Goal: Transaction & Acquisition: Obtain resource

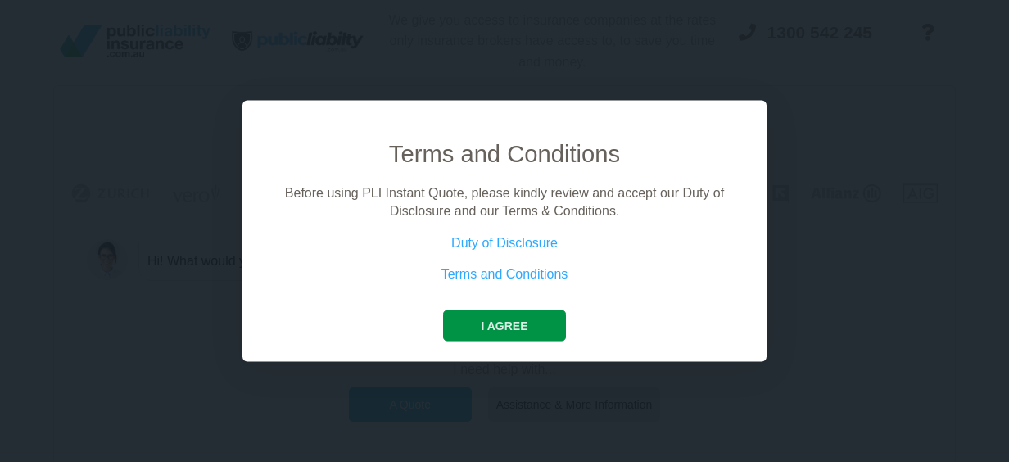
click at [534, 330] on button "I agree" at bounding box center [504, 325] width 122 height 31
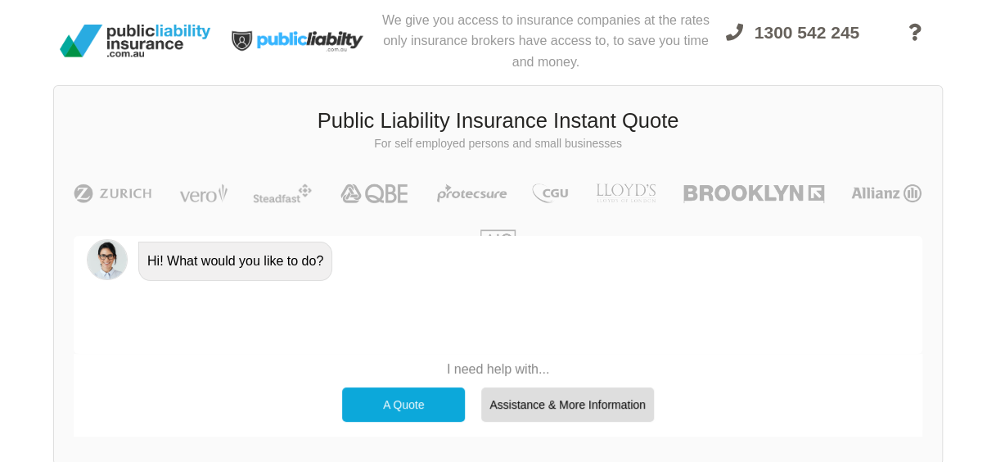
click at [414, 402] on div "A Quote" at bounding box center [403, 404] width 123 height 34
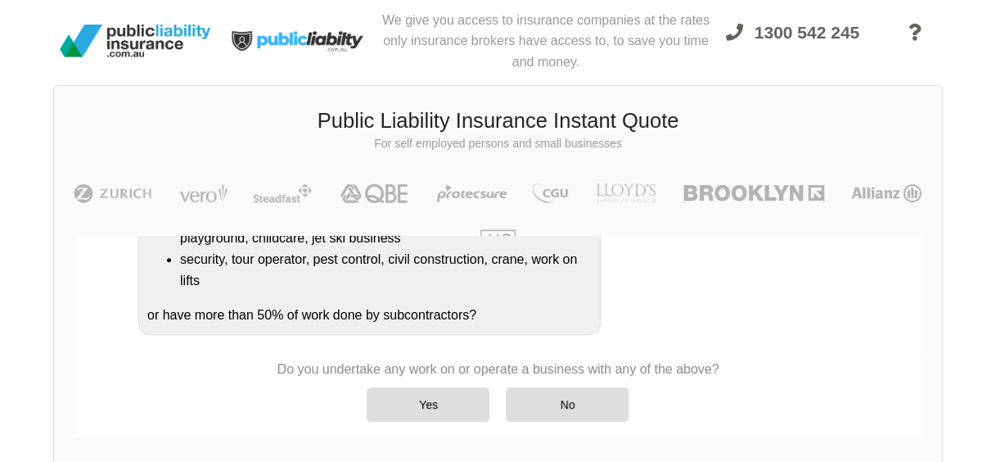
scroll to position [414, 0]
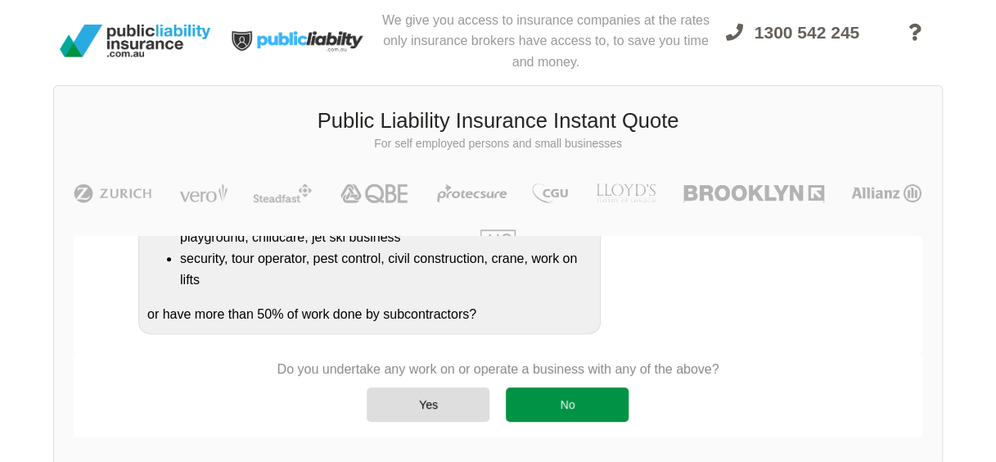
click at [583, 404] on div "No" at bounding box center [567, 404] width 123 height 34
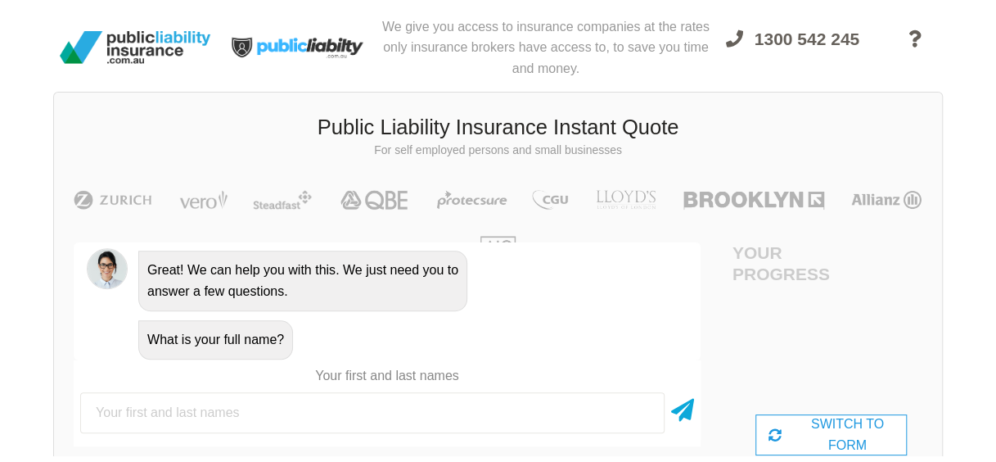
scroll to position [0, 0]
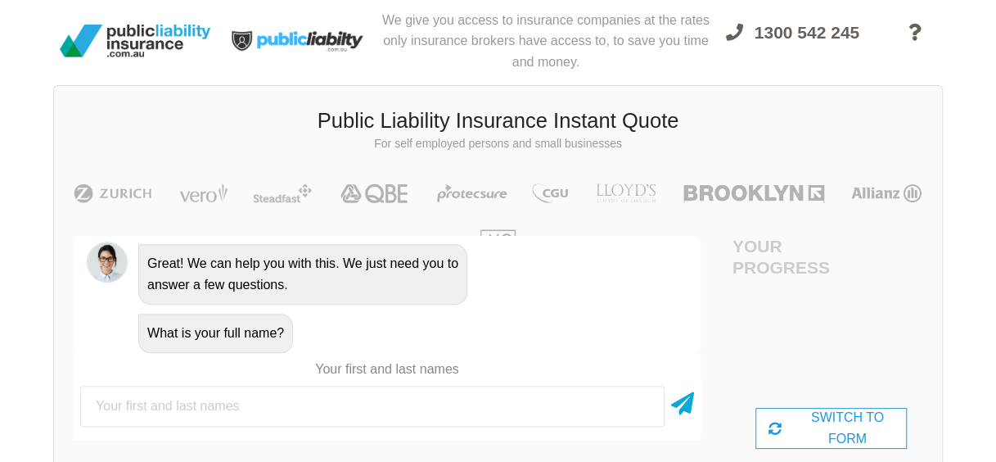
click at [190, 395] on input "text" at bounding box center [372, 406] width 585 height 41
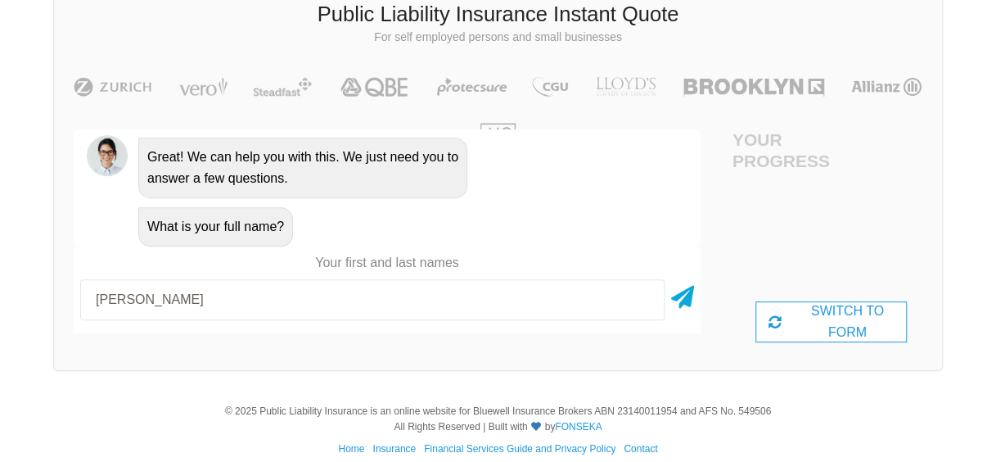
scroll to position [117, 0]
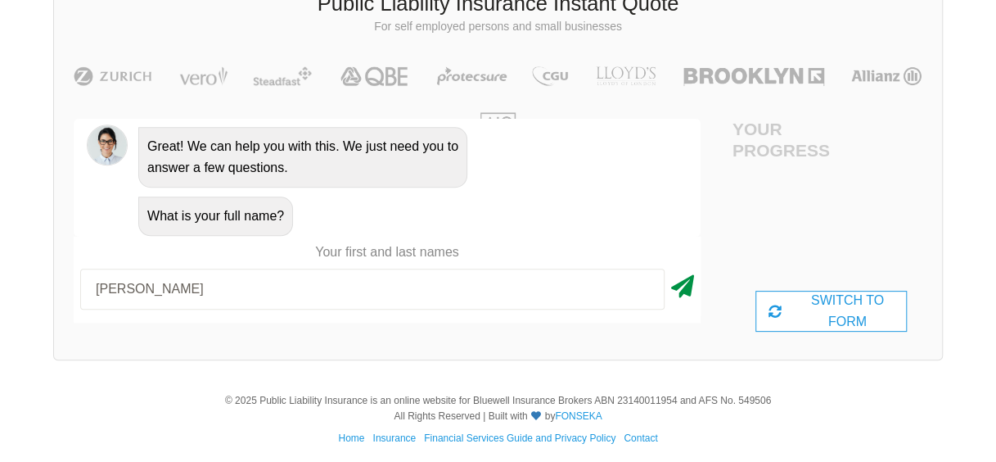
type input "[PERSON_NAME]"
click at [687, 283] on icon at bounding box center [682, 283] width 23 height 29
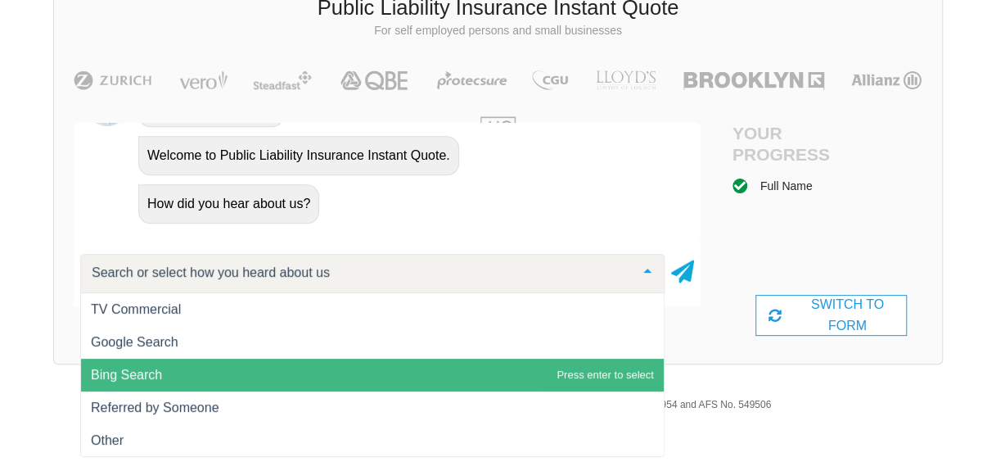
scroll to position [0, 0]
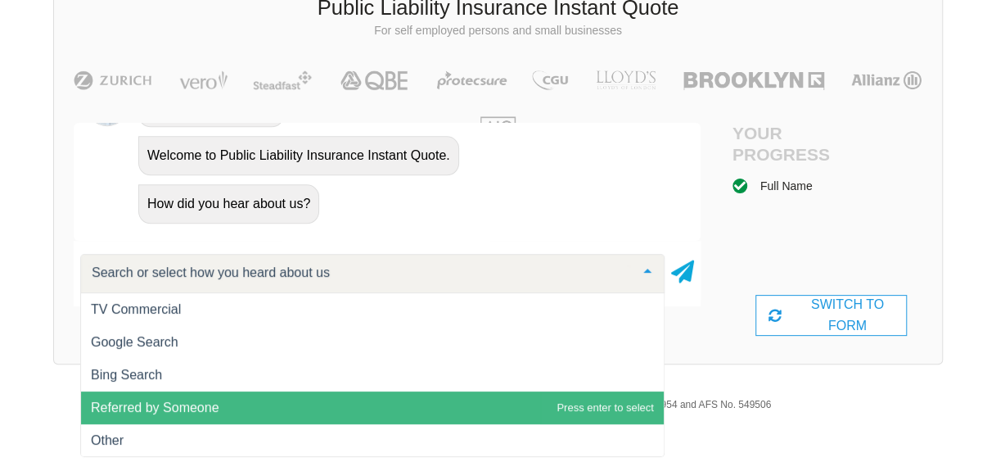
click at [219, 402] on span "Referred by Someone" at bounding box center [372, 407] width 583 height 33
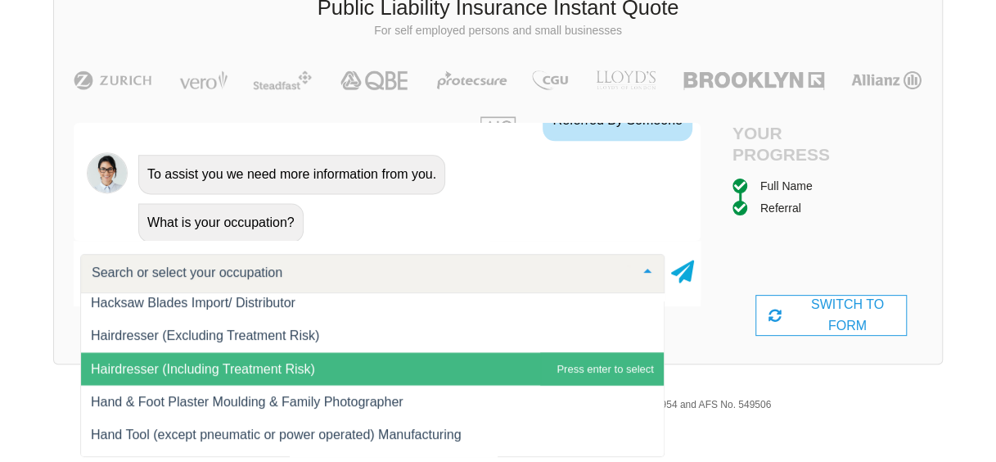
scroll to position [10379, 0]
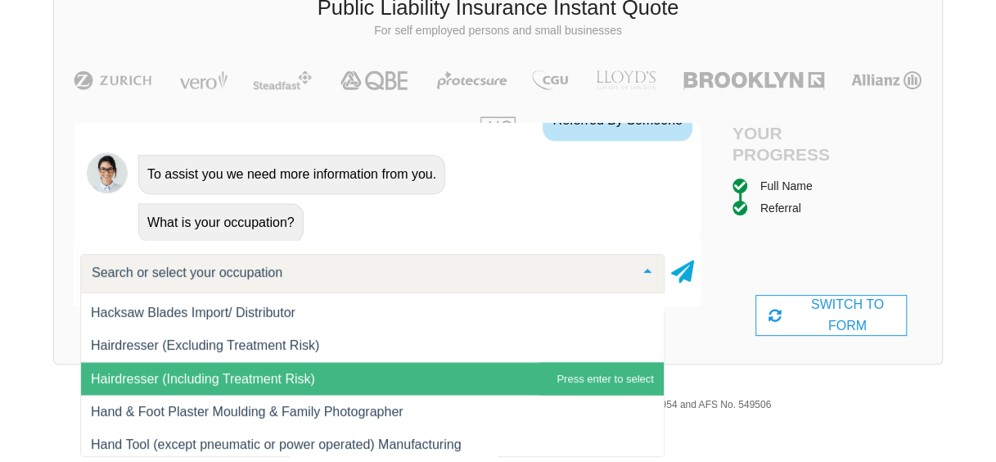
click at [321, 371] on span "Hairdresser (Including Treatment Risk)" at bounding box center [372, 378] width 583 height 33
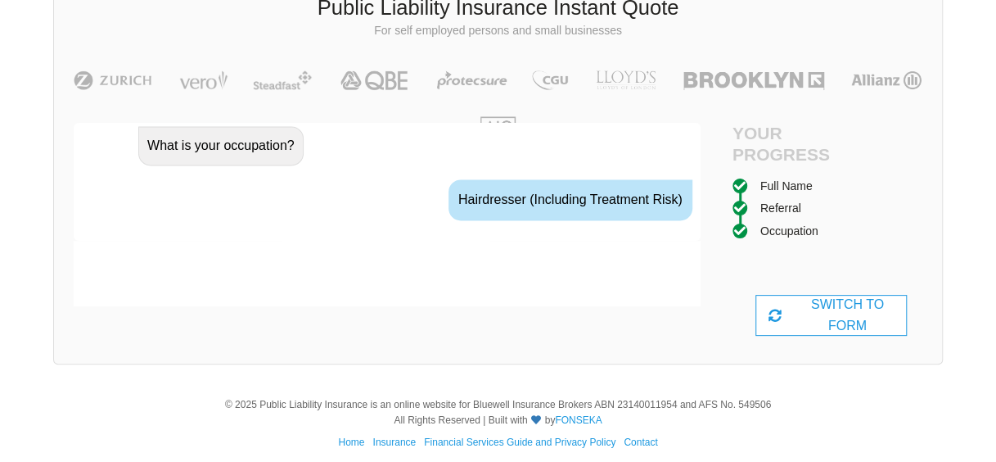
scroll to position [1168, 0]
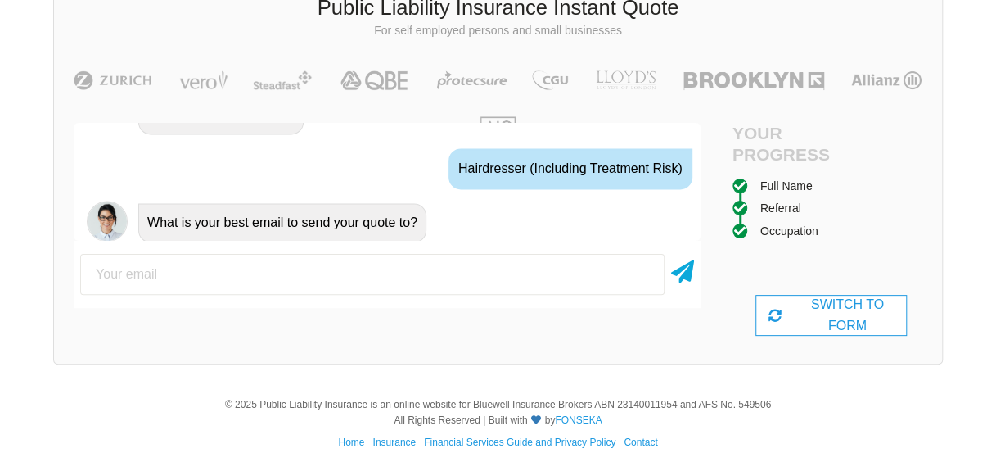
click at [169, 268] on input "email" at bounding box center [372, 274] width 585 height 41
type input "[EMAIL_ADDRESS][DOMAIN_NAME]"
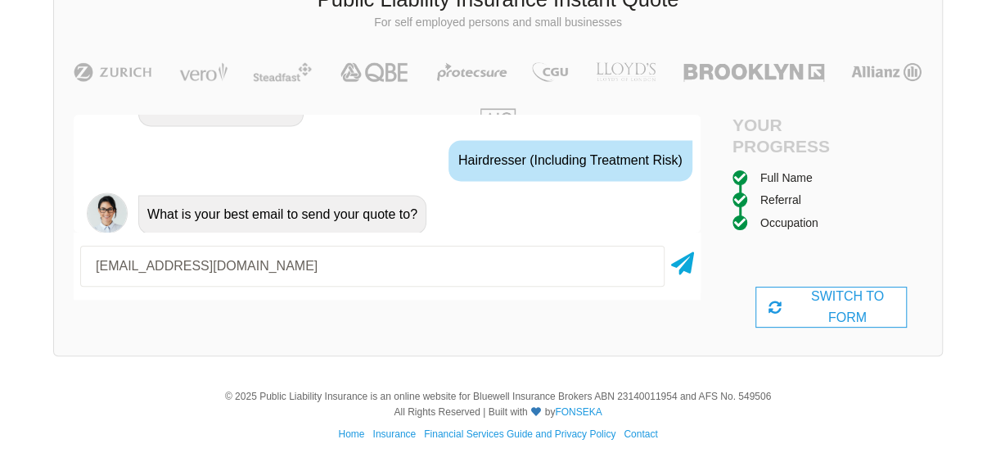
scroll to position [124, 0]
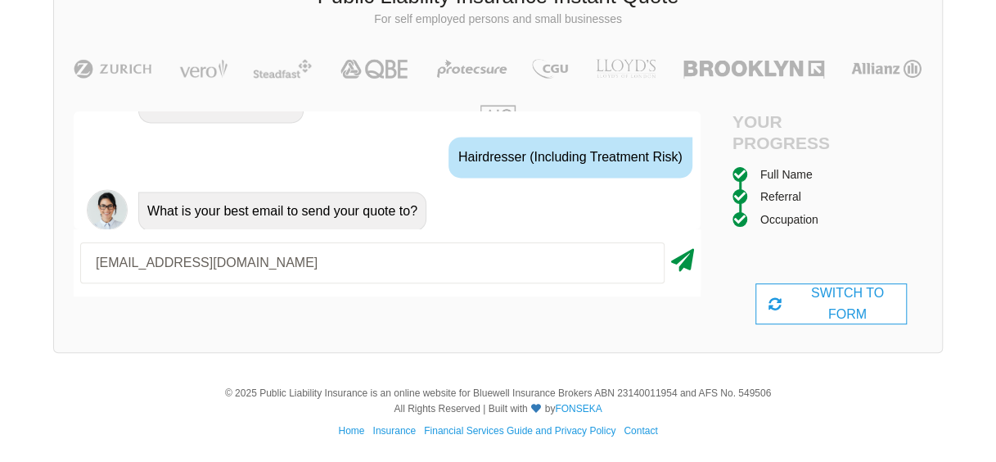
click at [693, 259] on icon at bounding box center [682, 256] width 23 height 29
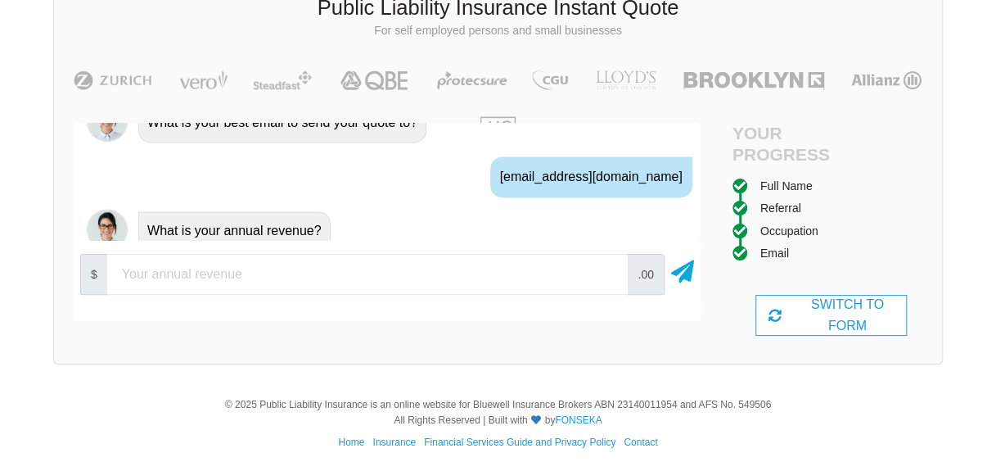
scroll to position [1275, 0]
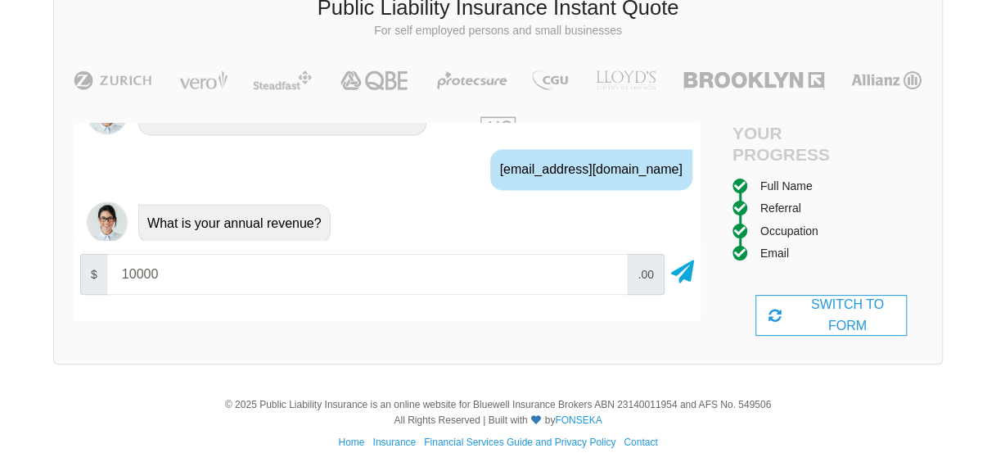
click at [607, 277] on input "10000" at bounding box center [367, 274] width 521 height 41
click at [171, 273] on input "10000" at bounding box center [367, 274] width 521 height 41
click at [608, 269] on input "20000" at bounding box center [367, 274] width 521 height 41
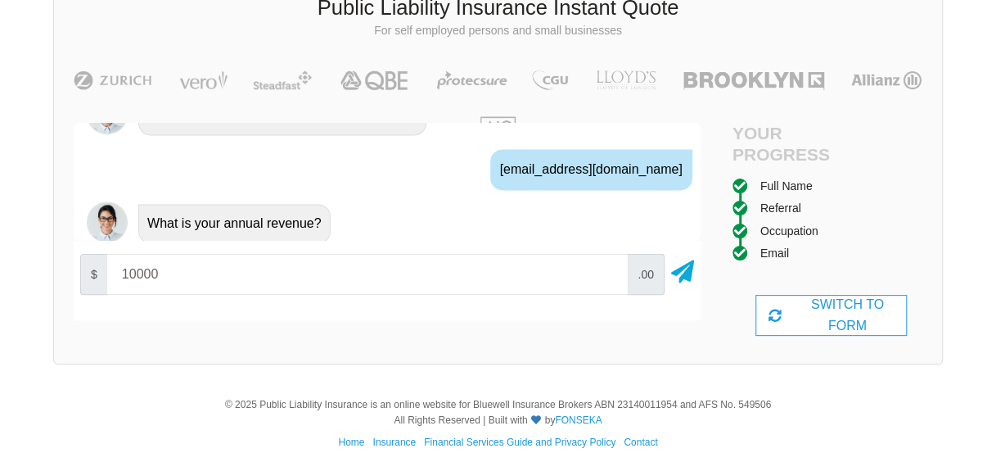
click at [608, 278] on input "10000" at bounding box center [367, 274] width 521 height 41
click at [185, 278] on input "10000" at bounding box center [367, 274] width 521 height 41
type input "1"
click at [683, 269] on icon at bounding box center [682, 268] width 23 height 29
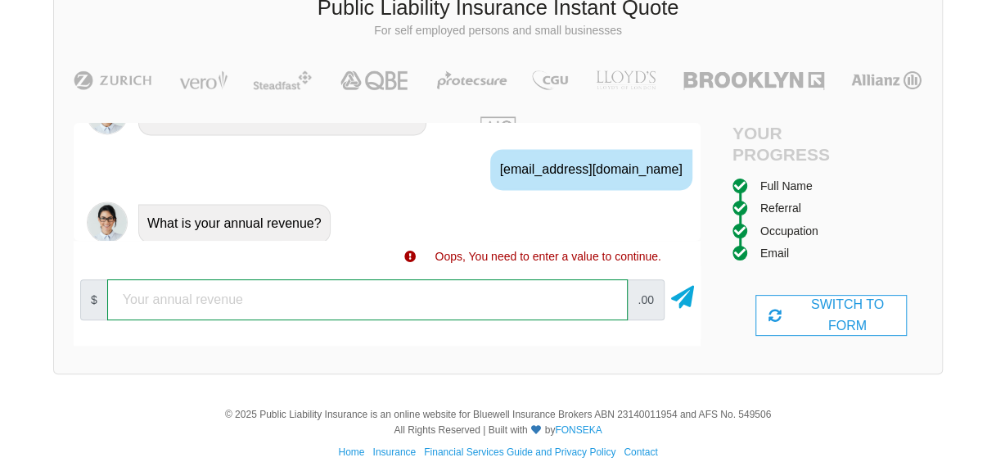
click at [154, 296] on input "number" at bounding box center [367, 299] width 521 height 41
click at [606, 295] on input "10000" at bounding box center [367, 299] width 521 height 41
type input "20000"
click at [606, 295] on input "20000" at bounding box center [367, 299] width 521 height 41
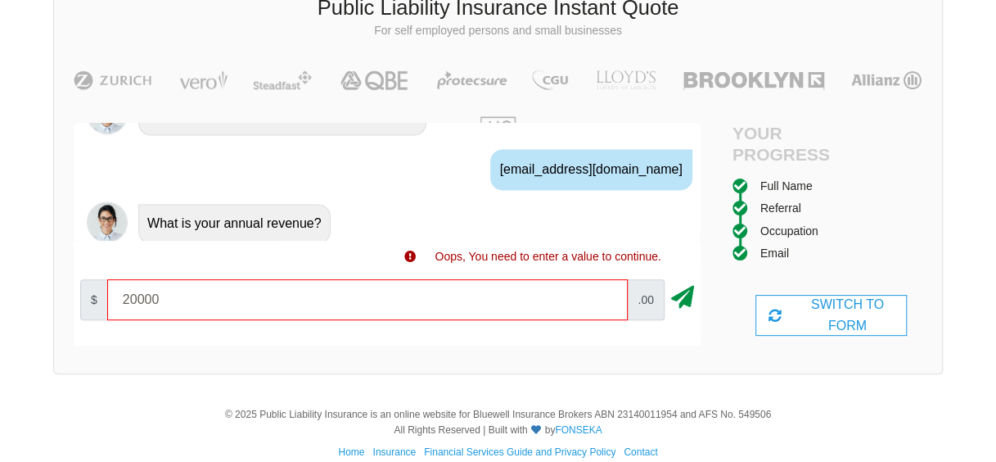
click at [686, 295] on icon at bounding box center [682, 293] width 23 height 29
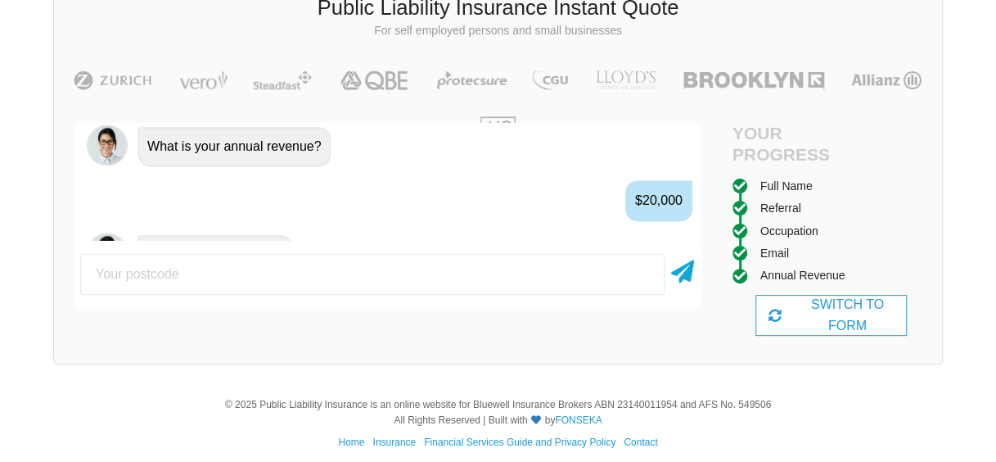
scroll to position [1382, 0]
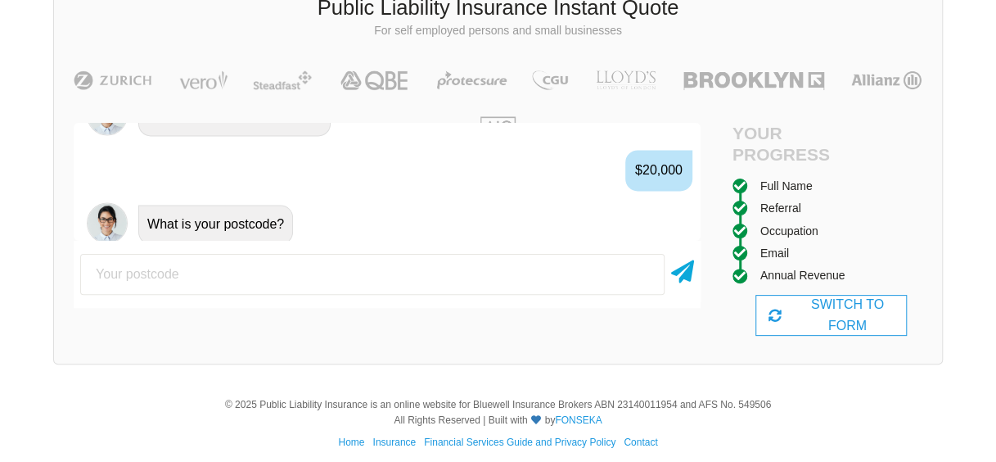
click at [269, 267] on input "number" at bounding box center [372, 274] width 585 height 41
type input "2482"
click at [686, 270] on icon at bounding box center [682, 268] width 23 height 29
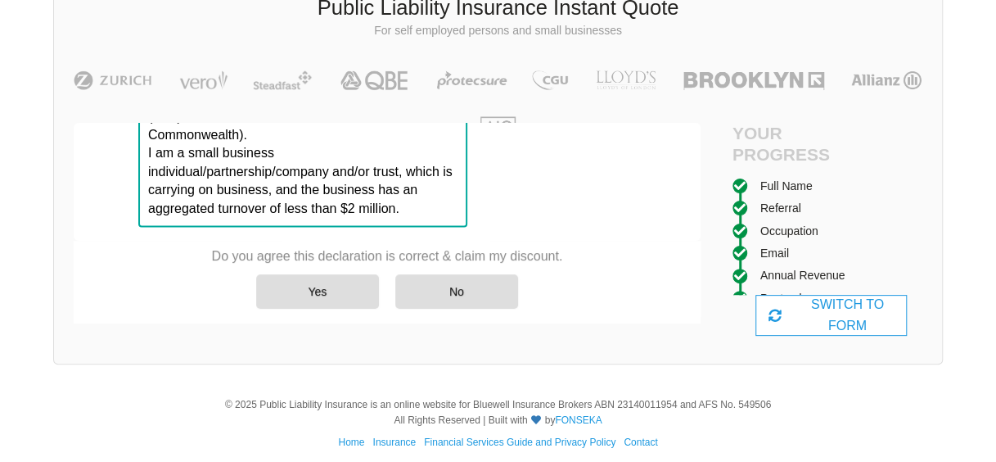
scroll to position [1747, 0]
click at [330, 281] on div "Yes" at bounding box center [317, 291] width 123 height 34
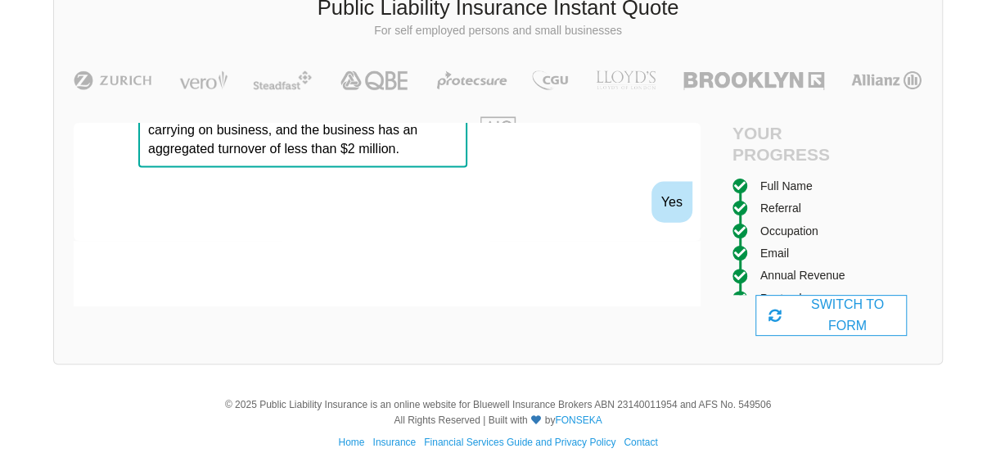
scroll to position [1837, 0]
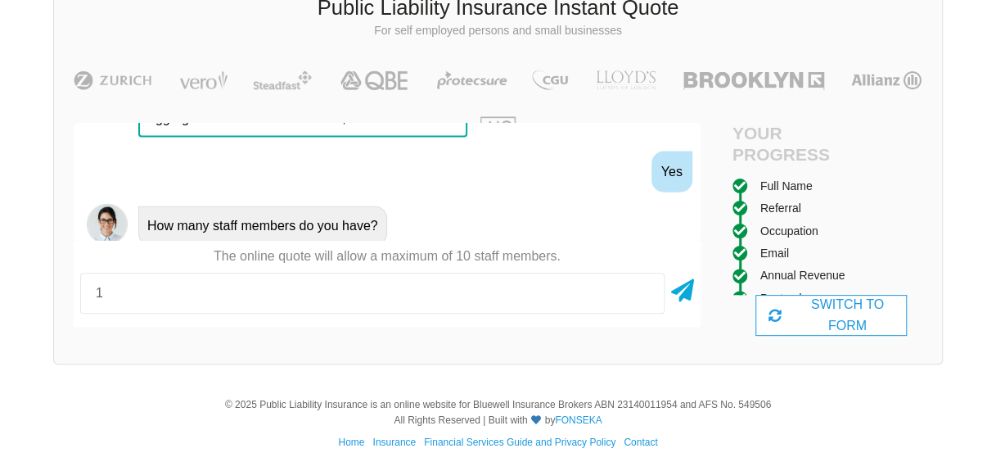
type input "1"
click at [643, 291] on input "1" at bounding box center [372, 293] width 585 height 41
click at [110, 285] on input "1" at bounding box center [372, 293] width 585 height 41
type input "2"
click at [689, 287] on icon at bounding box center [682, 287] width 23 height 29
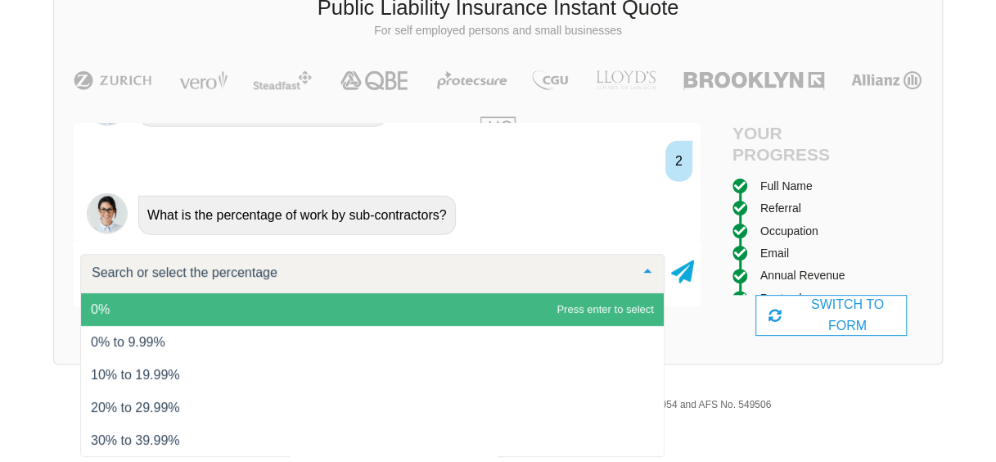
scroll to position [1963, 0]
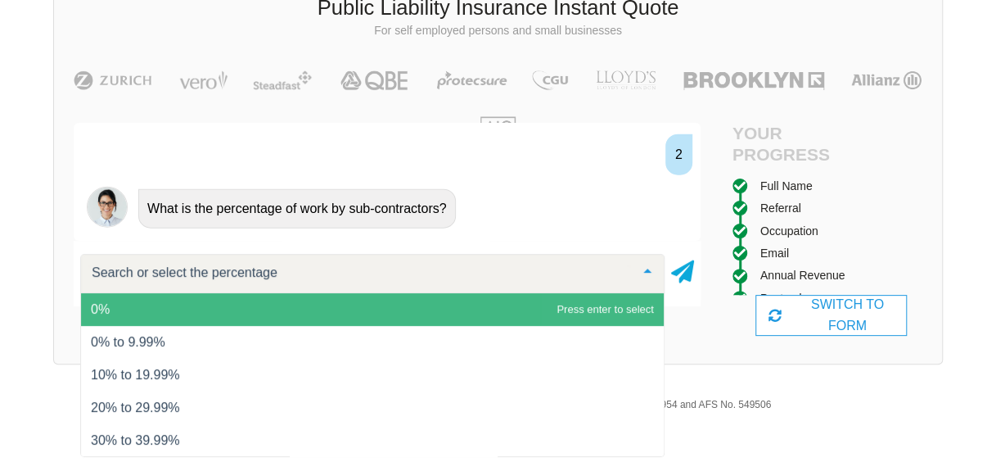
click at [515, 310] on span "0%" at bounding box center [372, 309] width 583 height 33
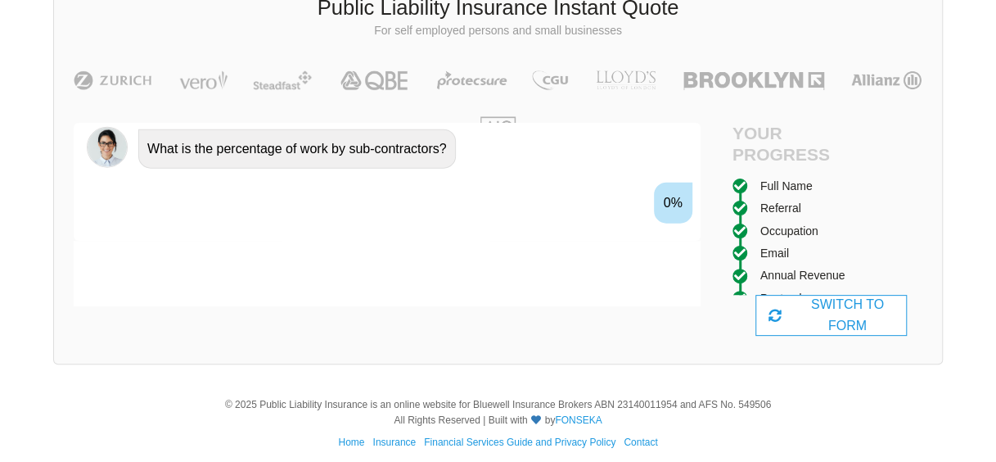
scroll to position [2053, 0]
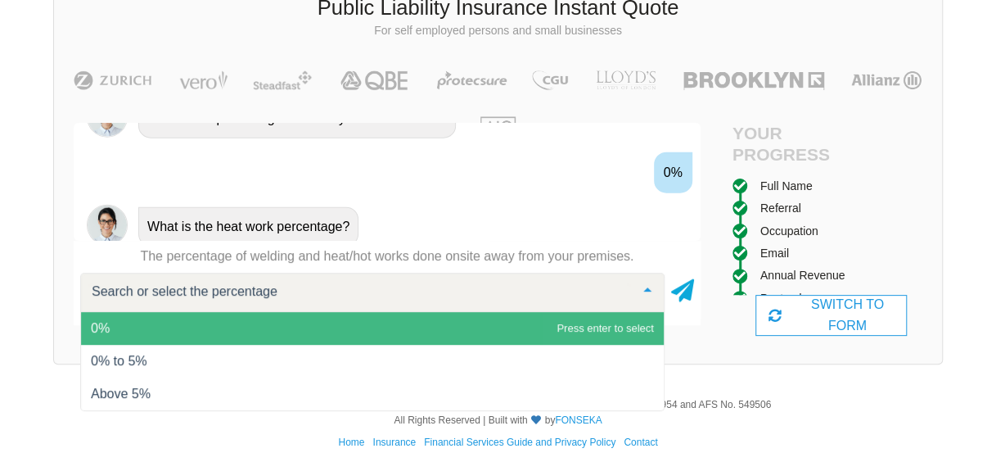
click at [515, 320] on span "0%" at bounding box center [372, 328] width 583 height 33
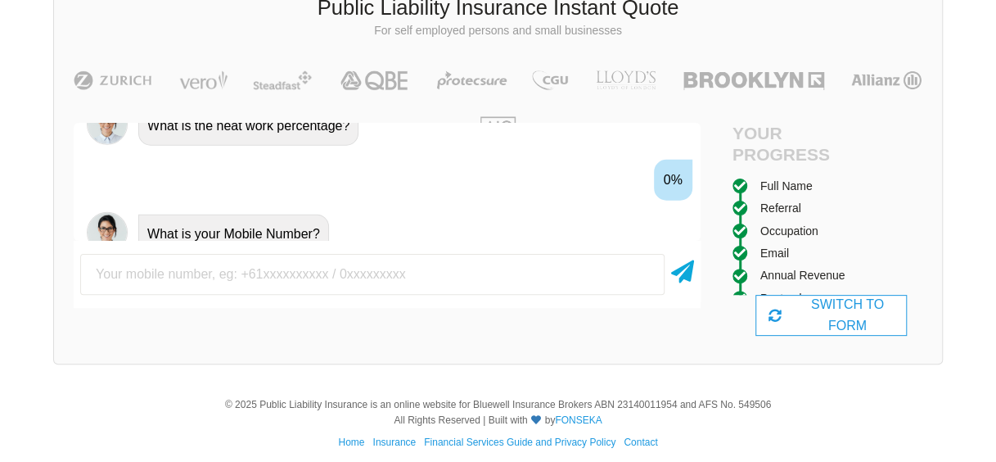
scroll to position [2160, 0]
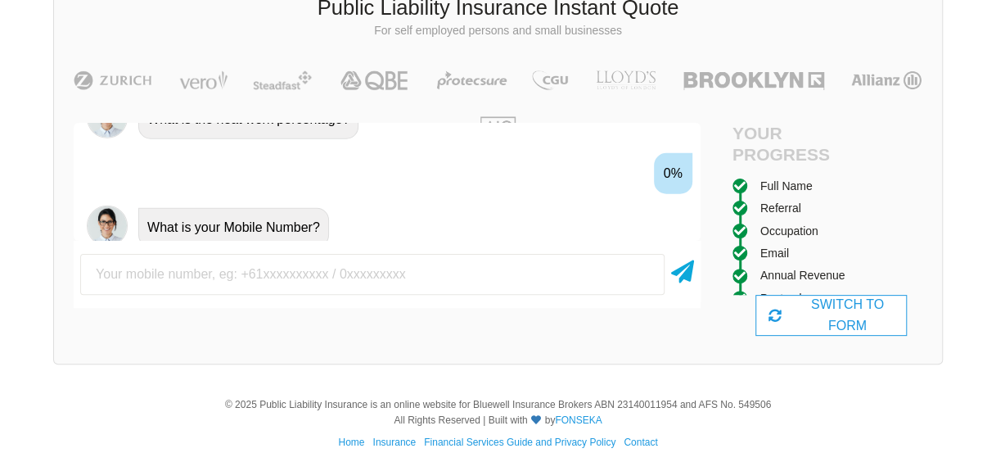
click at [383, 270] on input "text" at bounding box center [372, 274] width 585 height 41
type input "[PHONE_NUMBER]"
click at [685, 274] on icon at bounding box center [682, 268] width 23 height 29
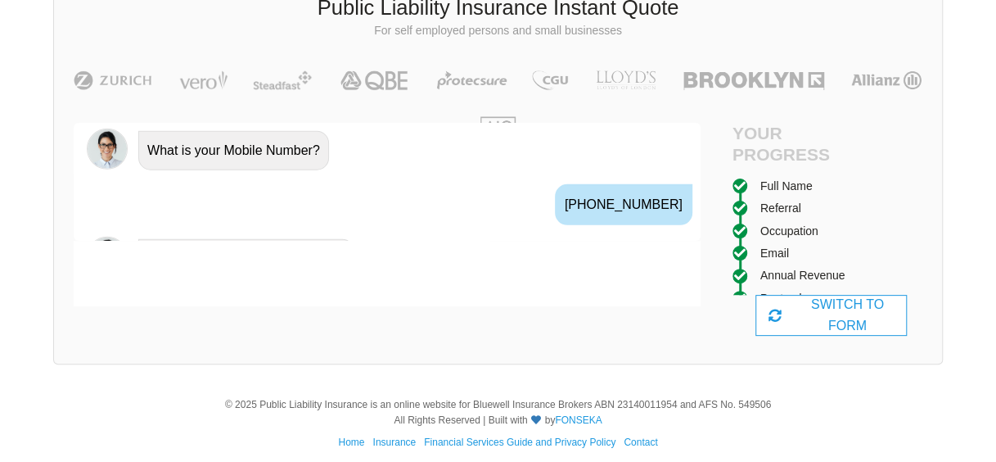
scroll to position [2268, 0]
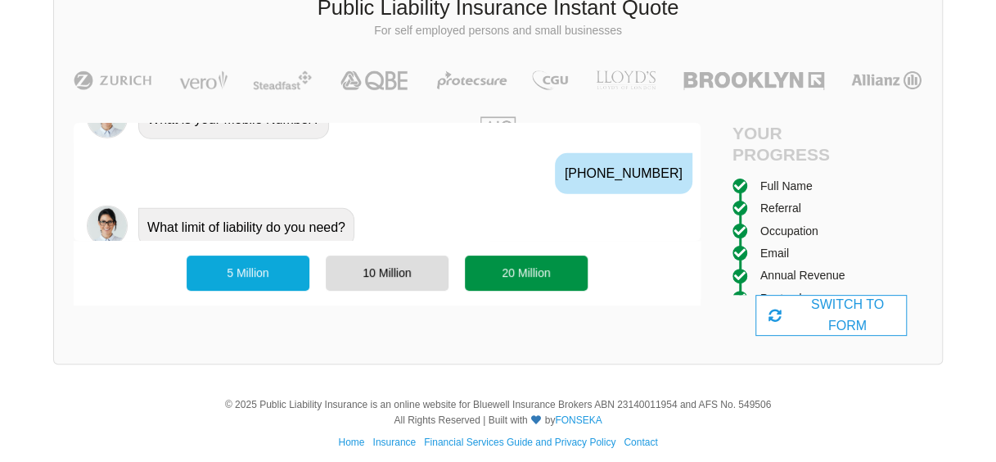
click at [540, 265] on div "20 Million" at bounding box center [526, 272] width 123 height 34
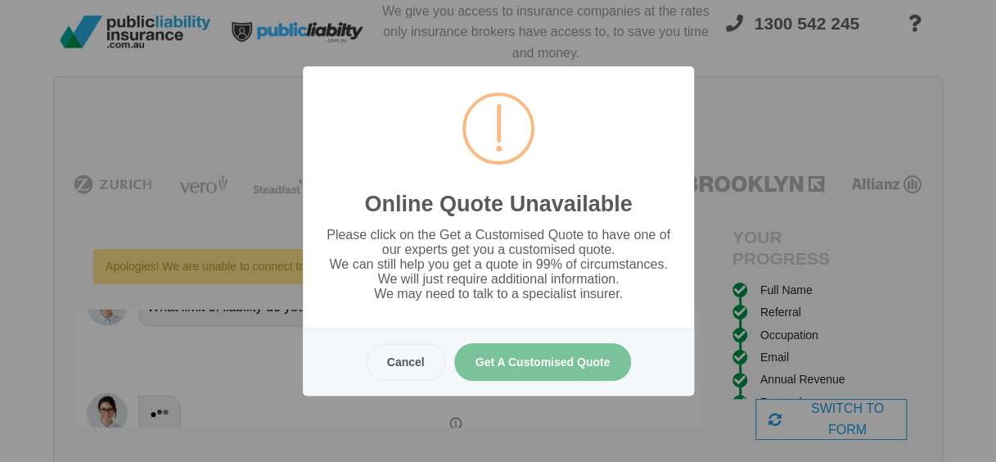
scroll to position [0, 0]
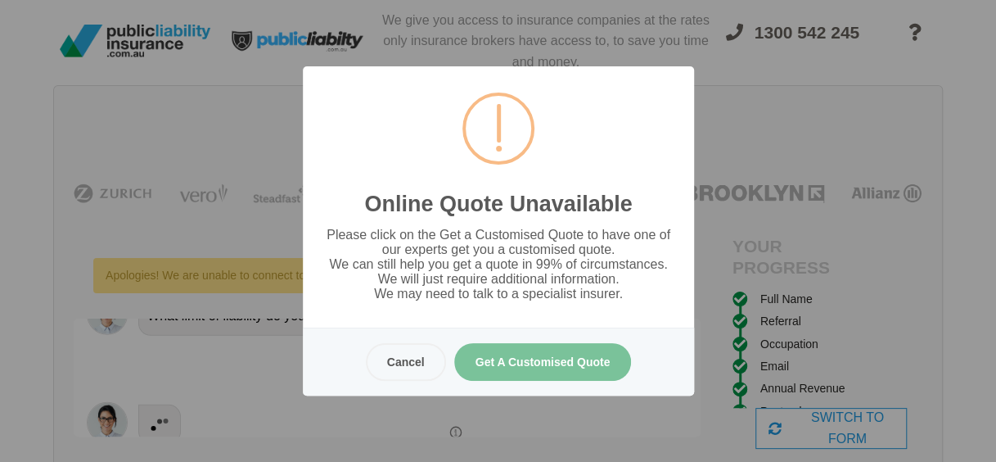
click at [555, 360] on button "Get A Customised Quote" at bounding box center [543, 362] width 178 height 38
